Goal: Communication & Community: Answer question/provide support

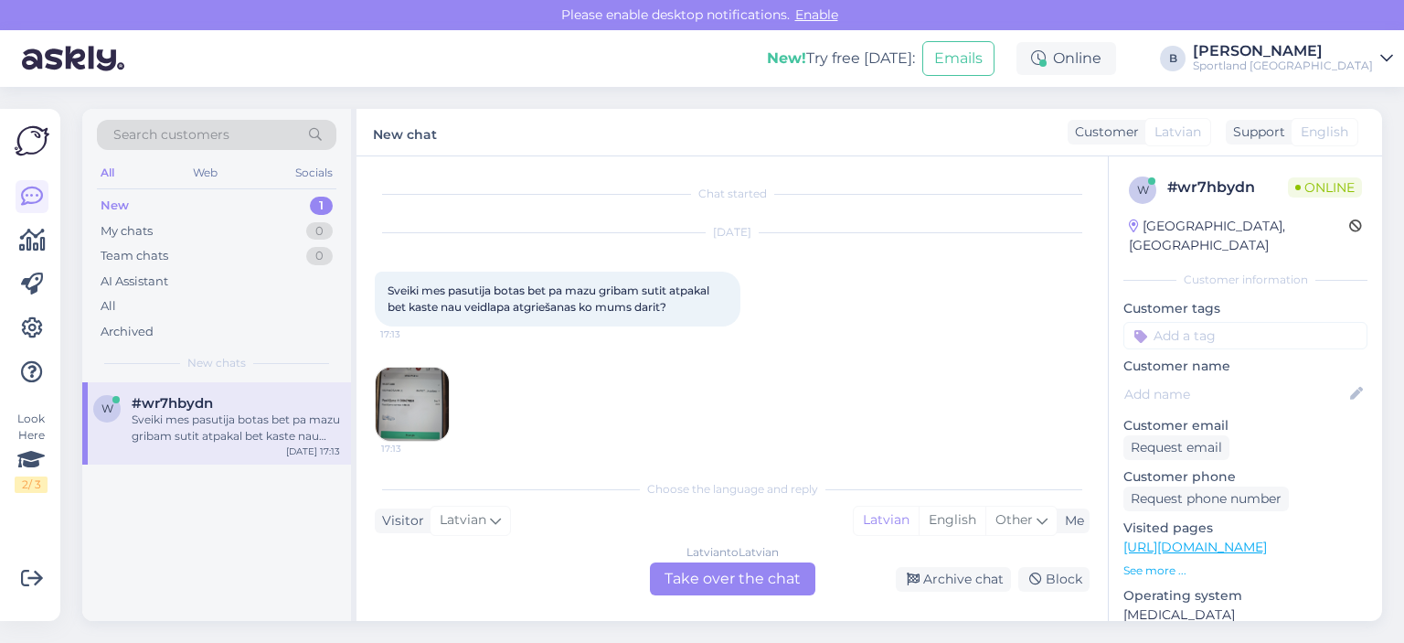
scroll to position [7, 0]
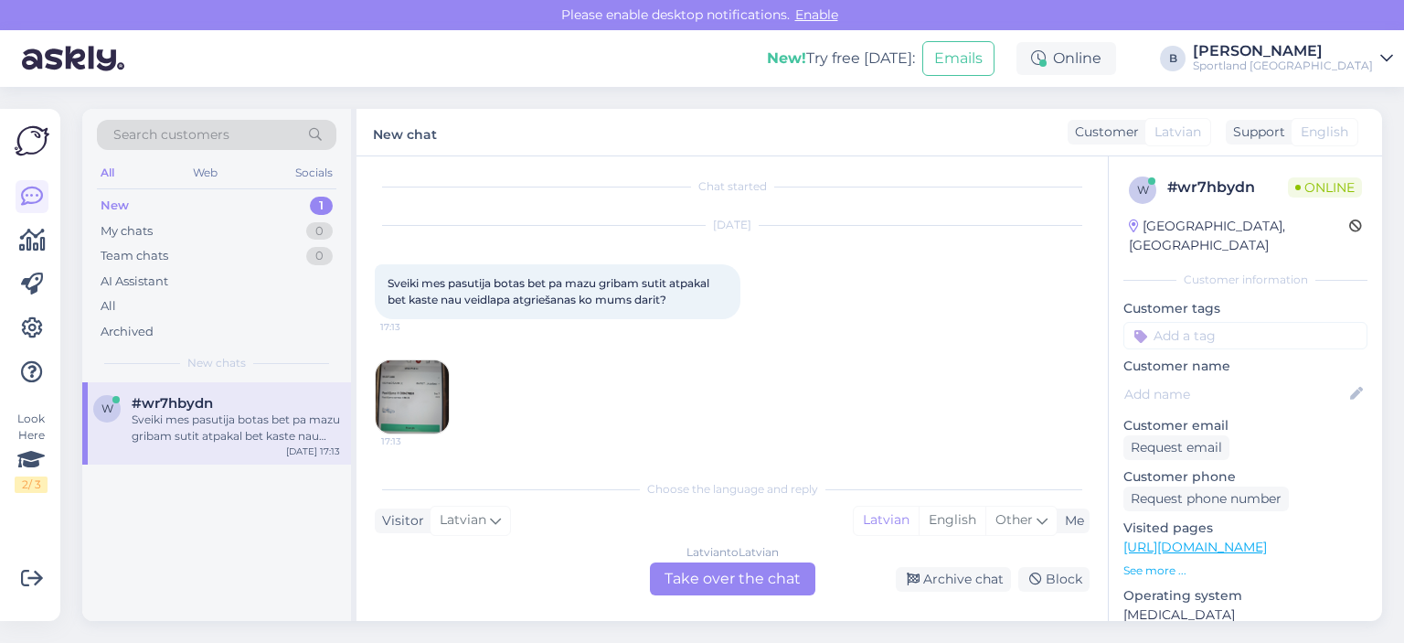
click at [432, 390] on img at bounding box center [412, 396] width 73 height 73
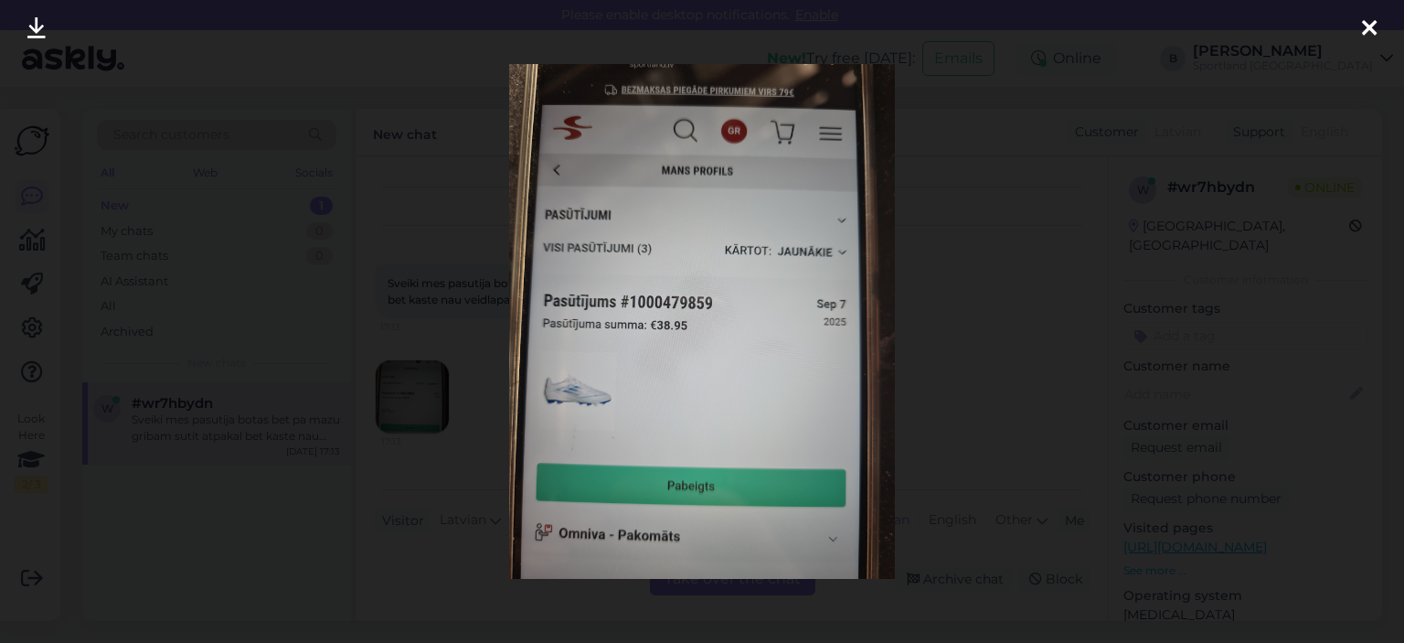
click at [933, 301] on div at bounding box center [702, 321] width 1404 height 643
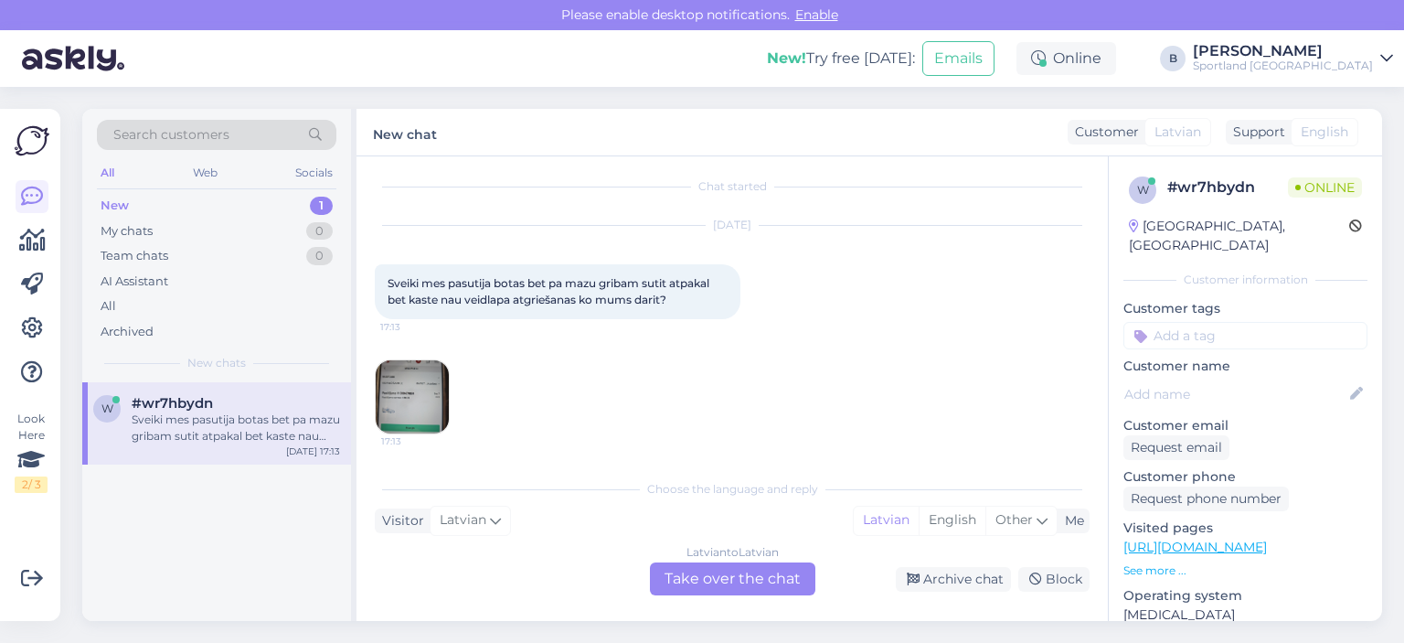
click at [754, 584] on div "Latvian to Latvian Take over the chat" at bounding box center [732, 578] width 165 height 33
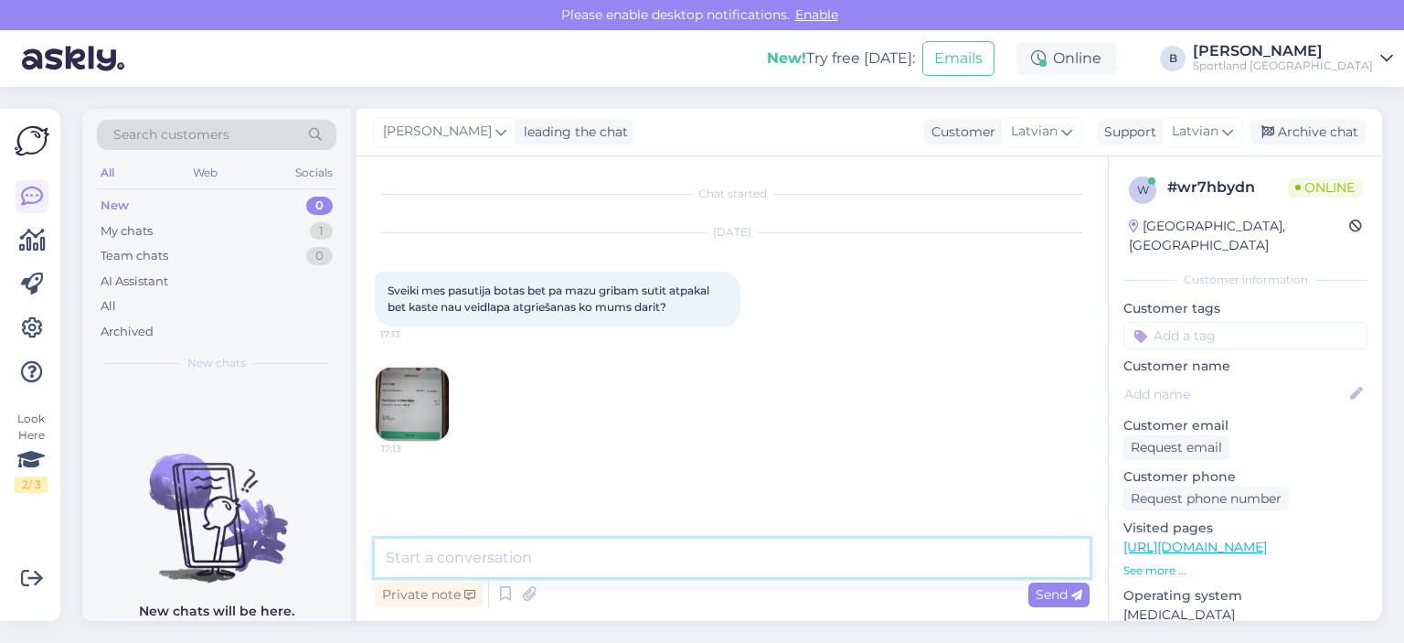
click at [712, 560] on textarea at bounding box center [732, 557] width 715 height 38
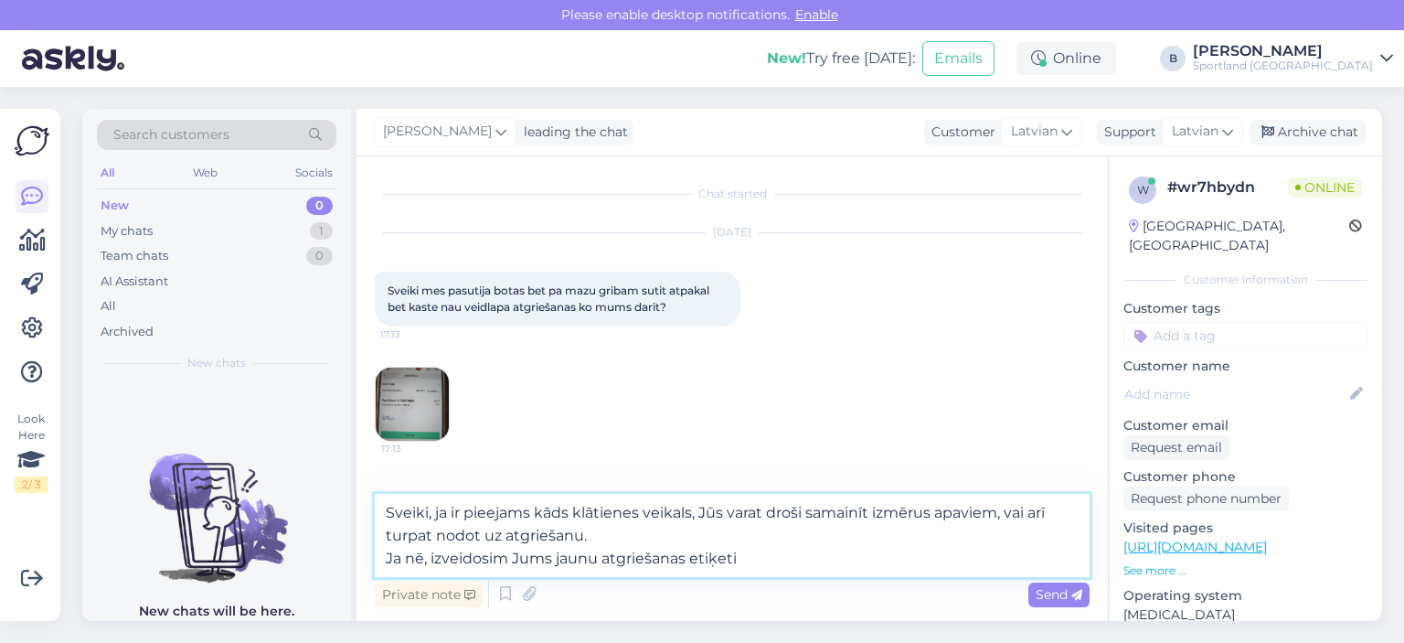
type textarea "Sveiki, ja ir pieejams kāds klātienes veikals, Jūs varat droši samainīt izmērus…"
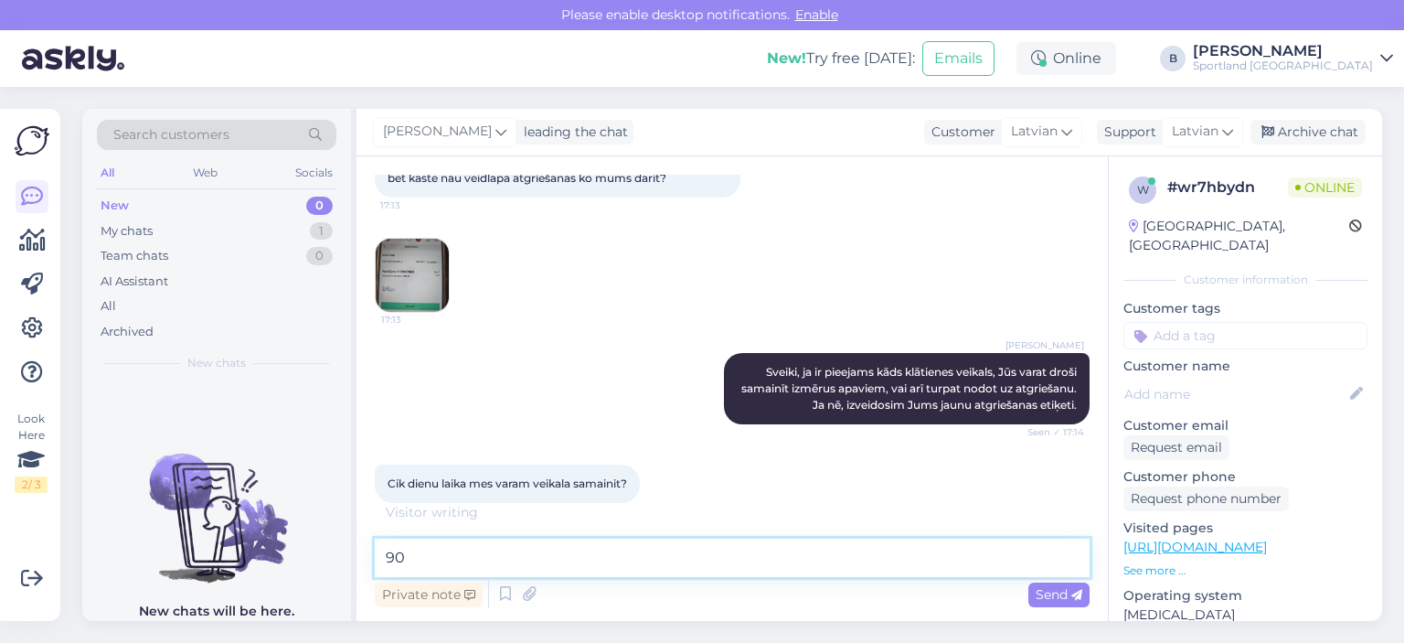
scroll to position [148, 0]
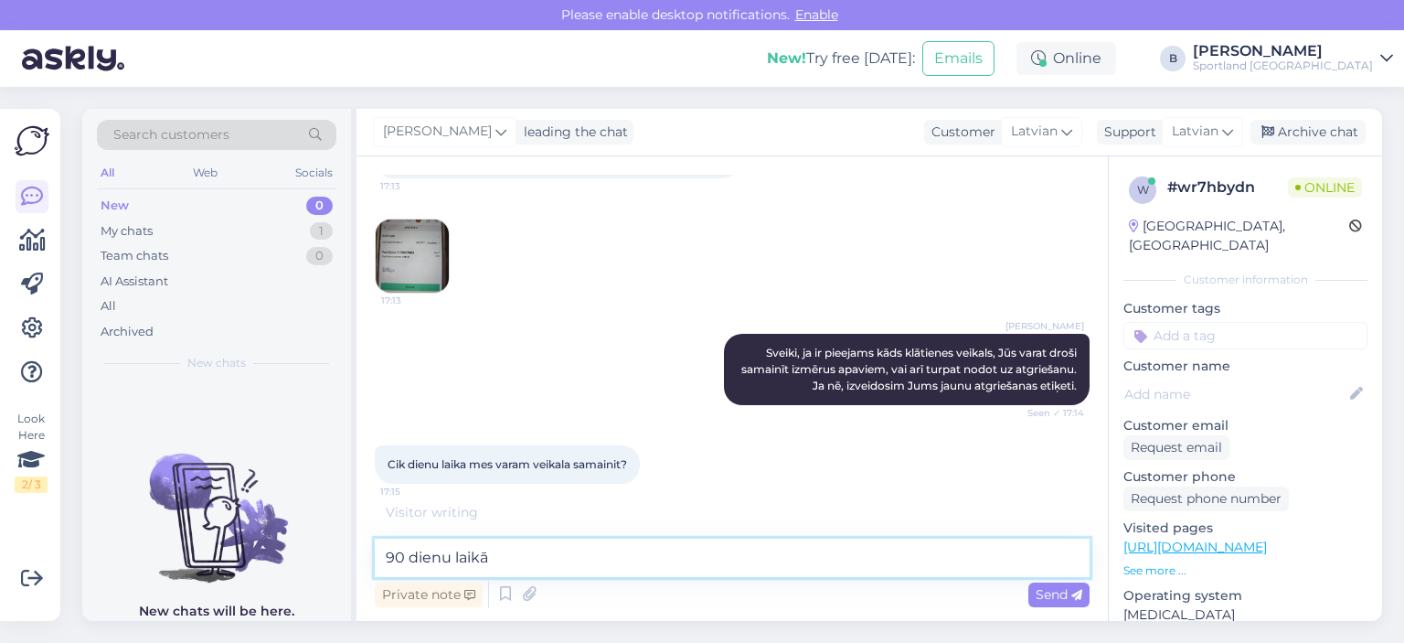
type textarea "90 dienu laikā."
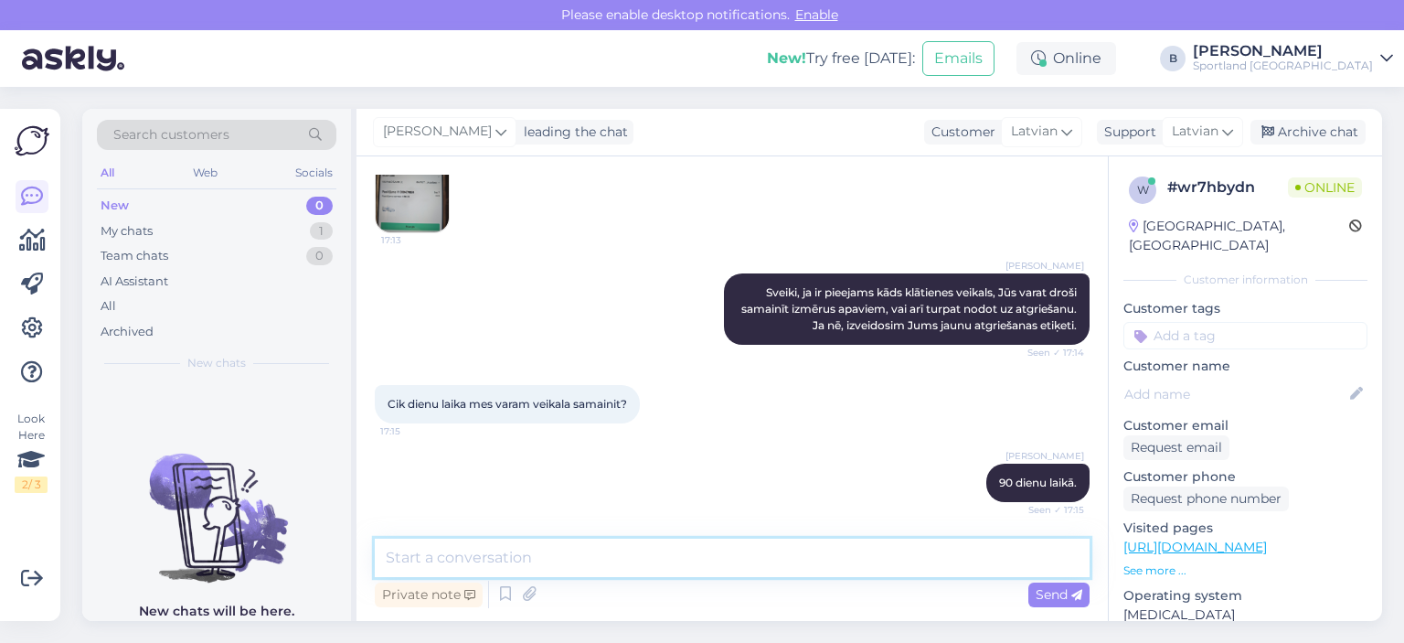
scroll to position [286, 0]
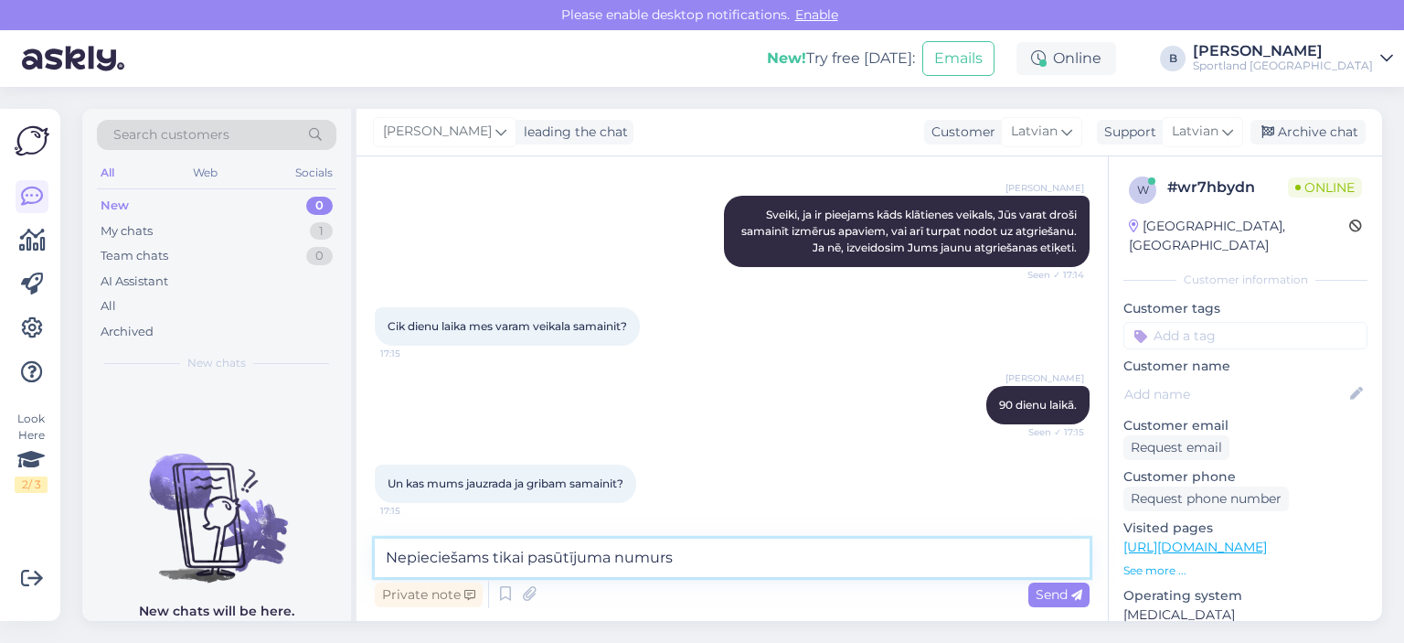
type textarea "Nepieciešams tikai pasūtījuma numurs."
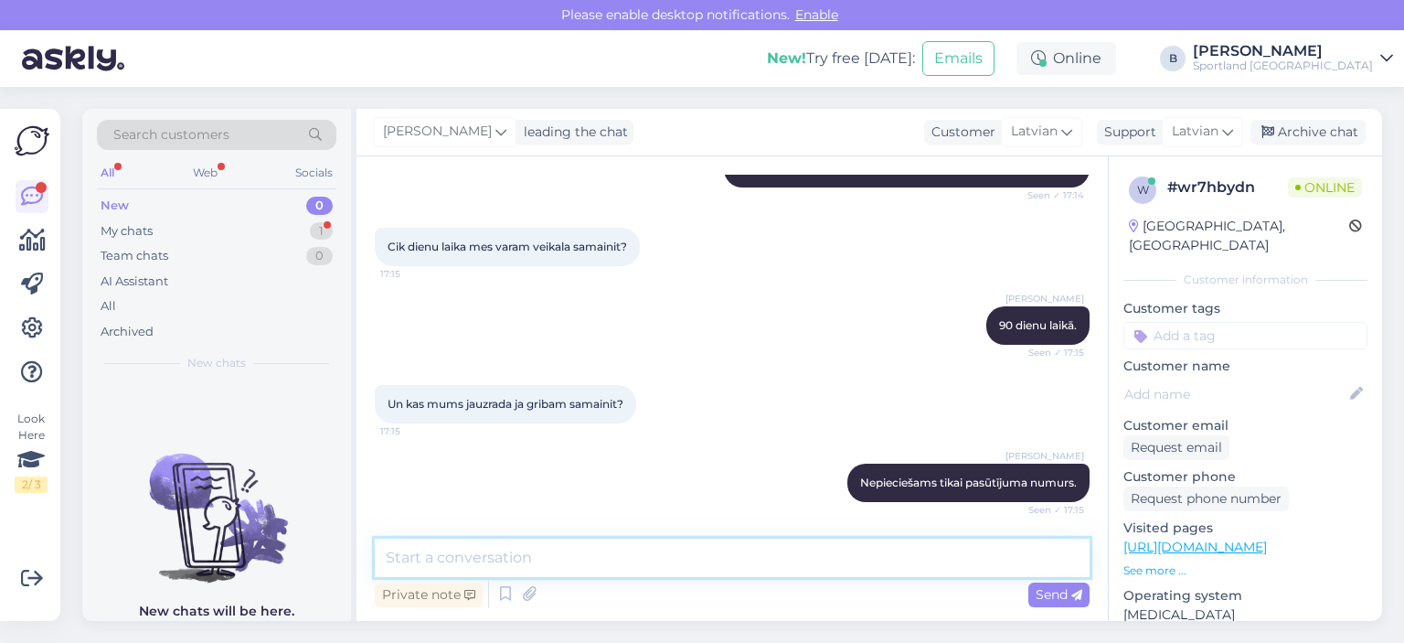
scroll to position [443, 0]
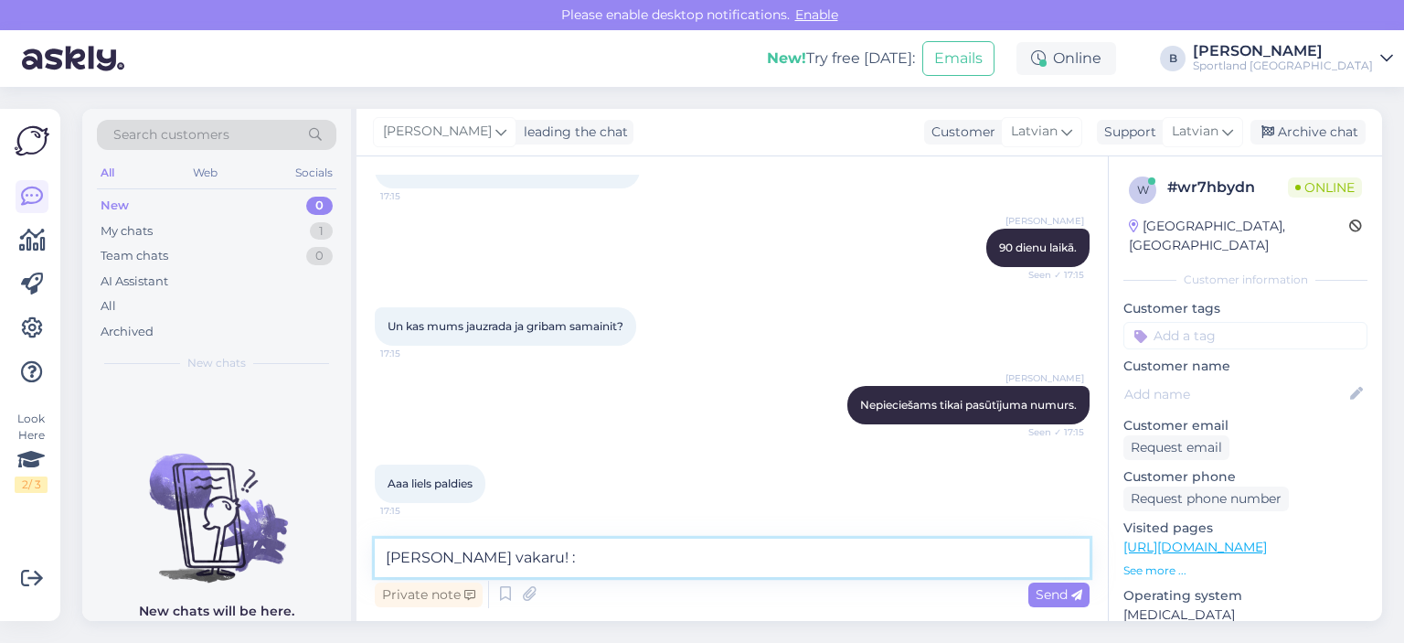
type textarea "[PERSON_NAME] vakaru! :)"
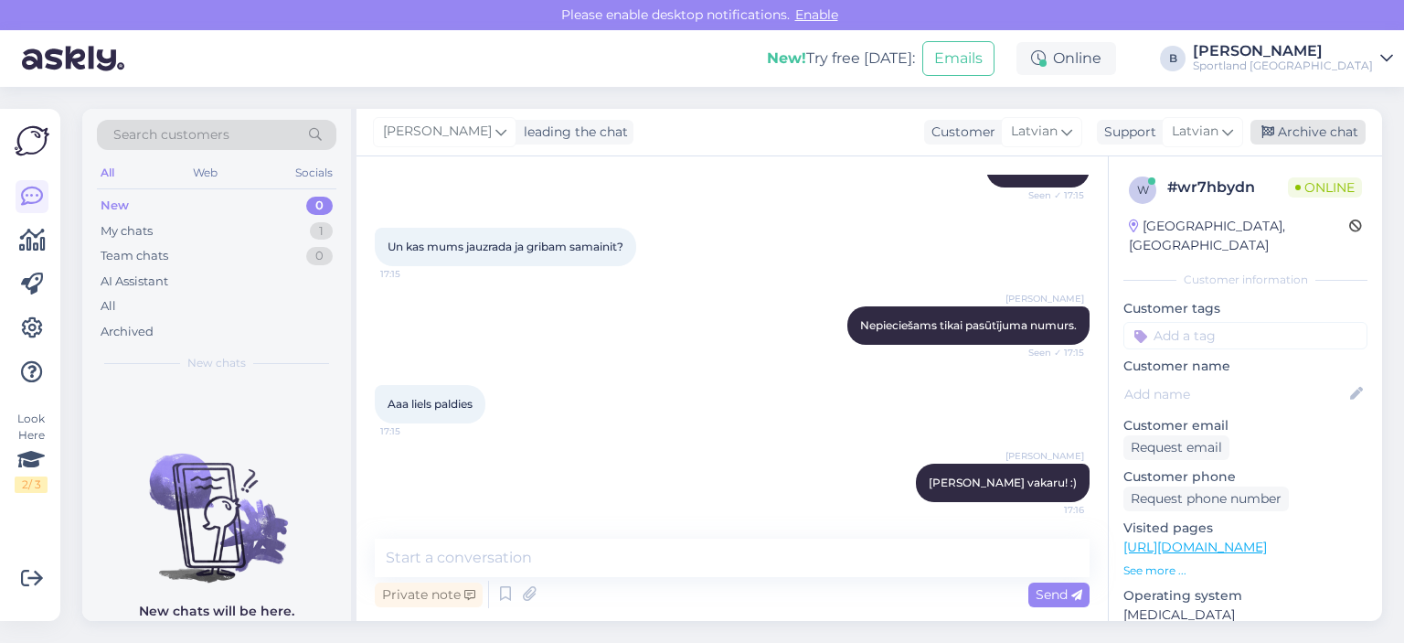
click at [1271, 136] on icon at bounding box center [1268, 132] width 13 height 13
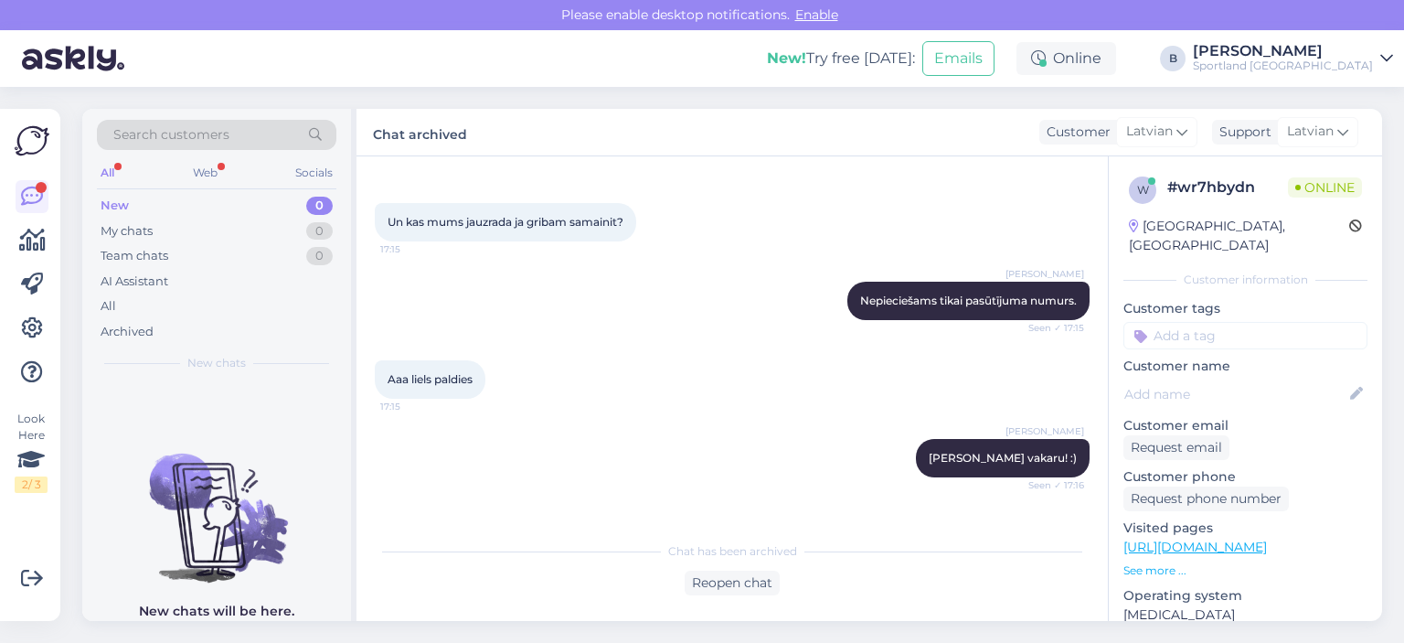
scroll to position [607, 0]
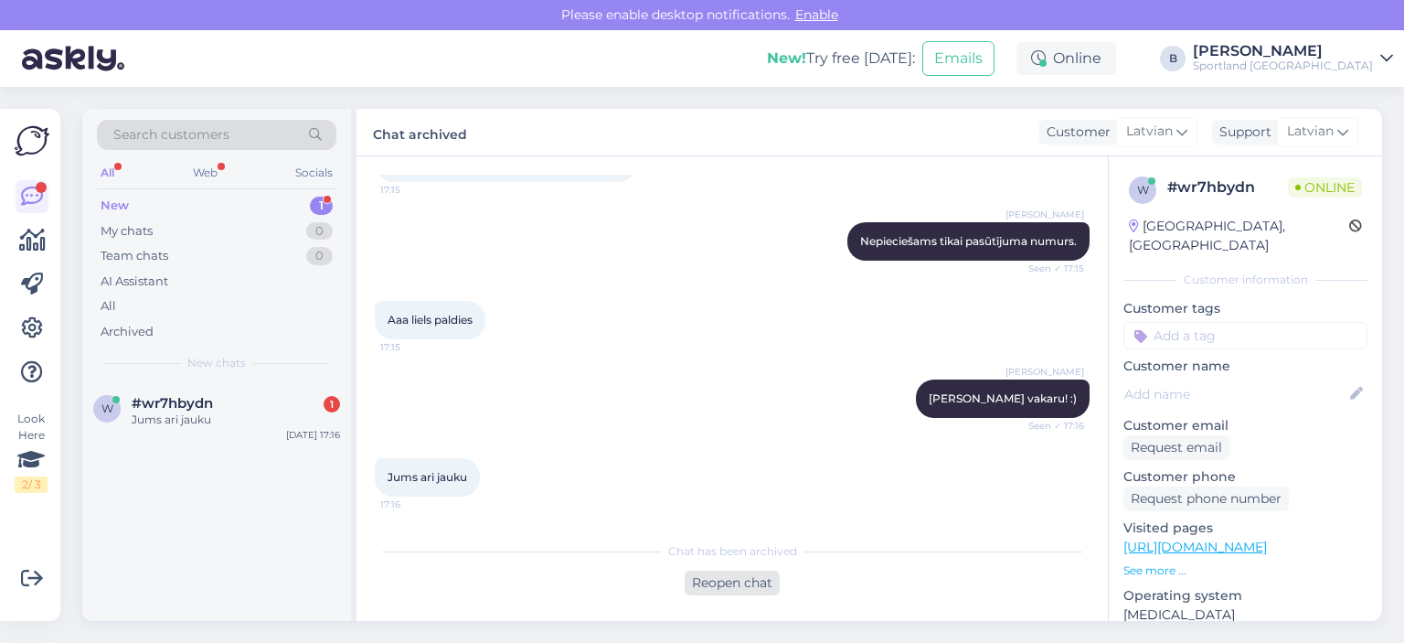
click at [711, 587] on div "Reopen chat" at bounding box center [732, 582] width 95 height 25
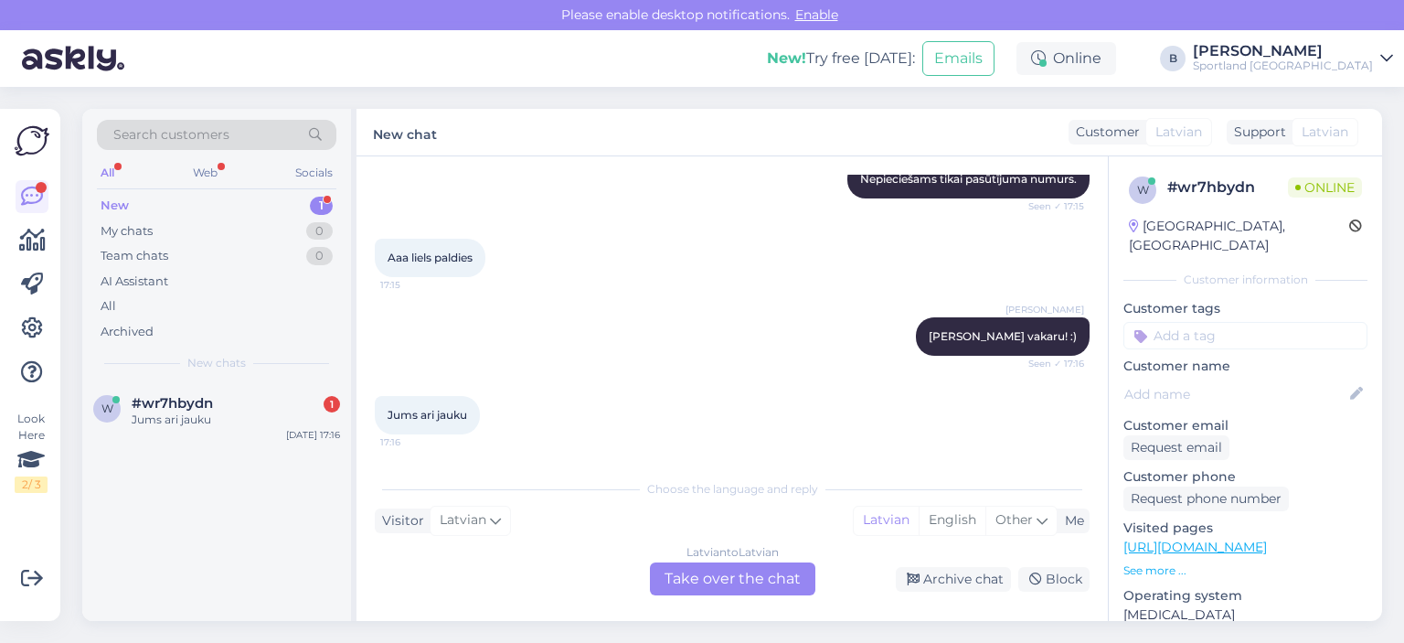
click at [799, 570] on div "Latvian to Latvian Take over the chat" at bounding box center [732, 578] width 165 height 33
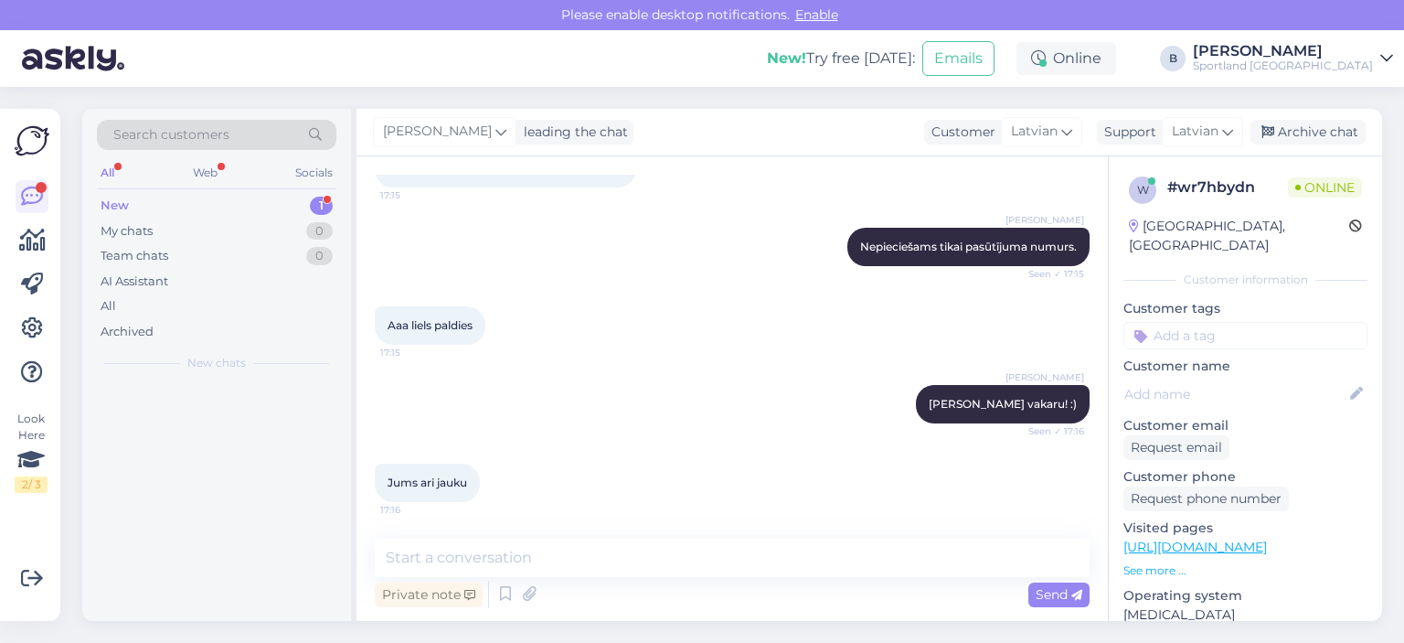
scroll to position [601, 0]
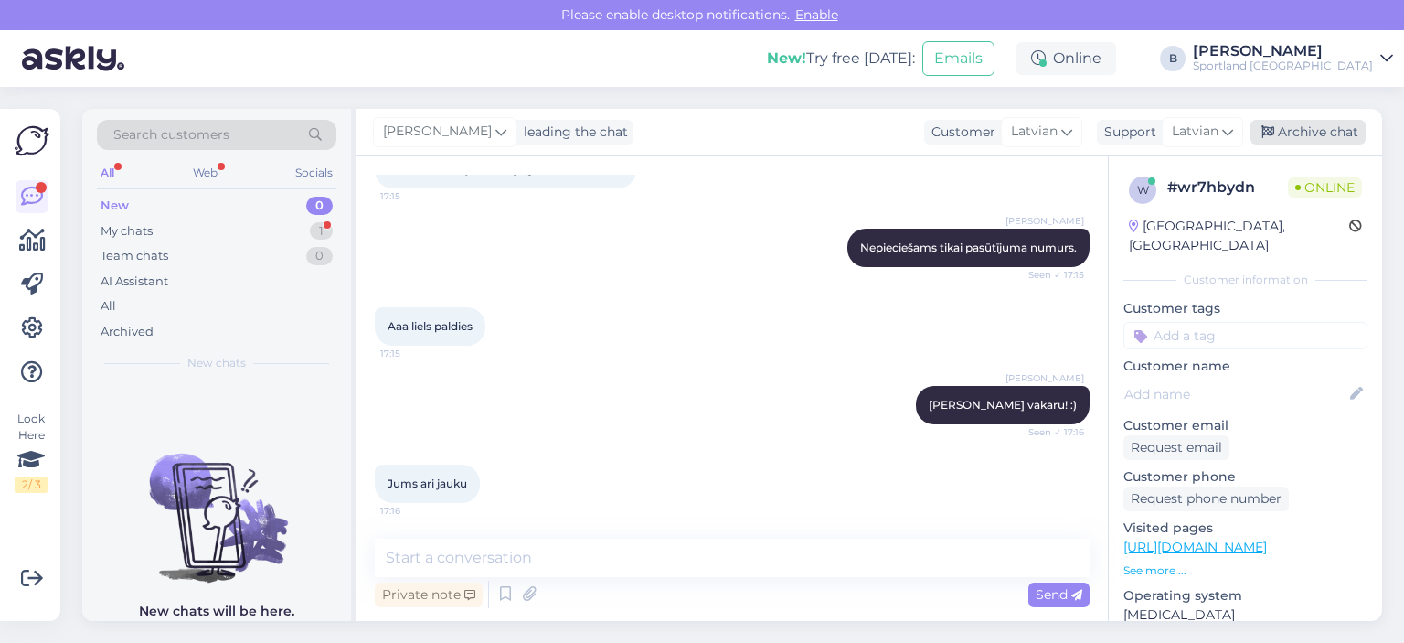
click at [1346, 125] on div "Archive chat" at bounding box center [1308, 132] width 115 height 25
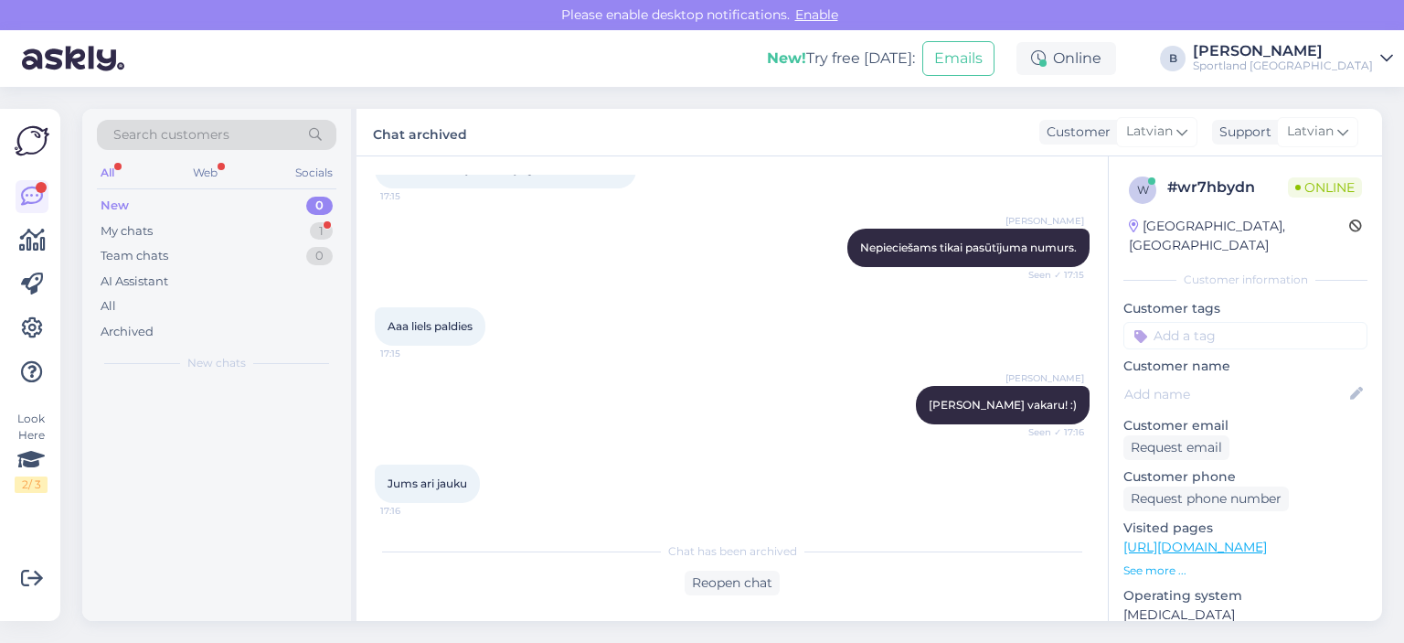
scroll to position [607, 0]
